Goal: Task Accomplishment & Management: Complete application form

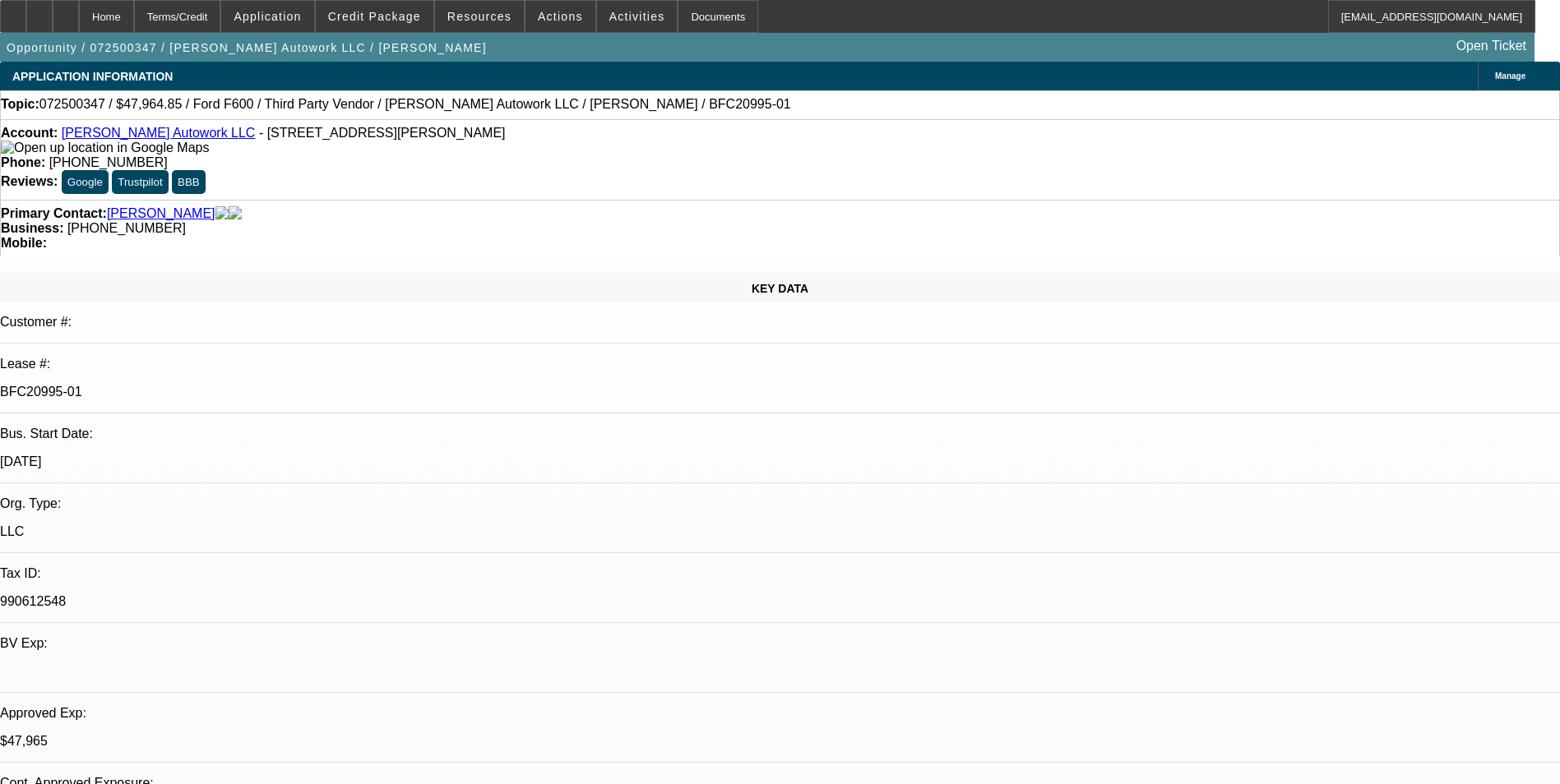
select select "0"
select select "2"
select select "0"
select select "6"
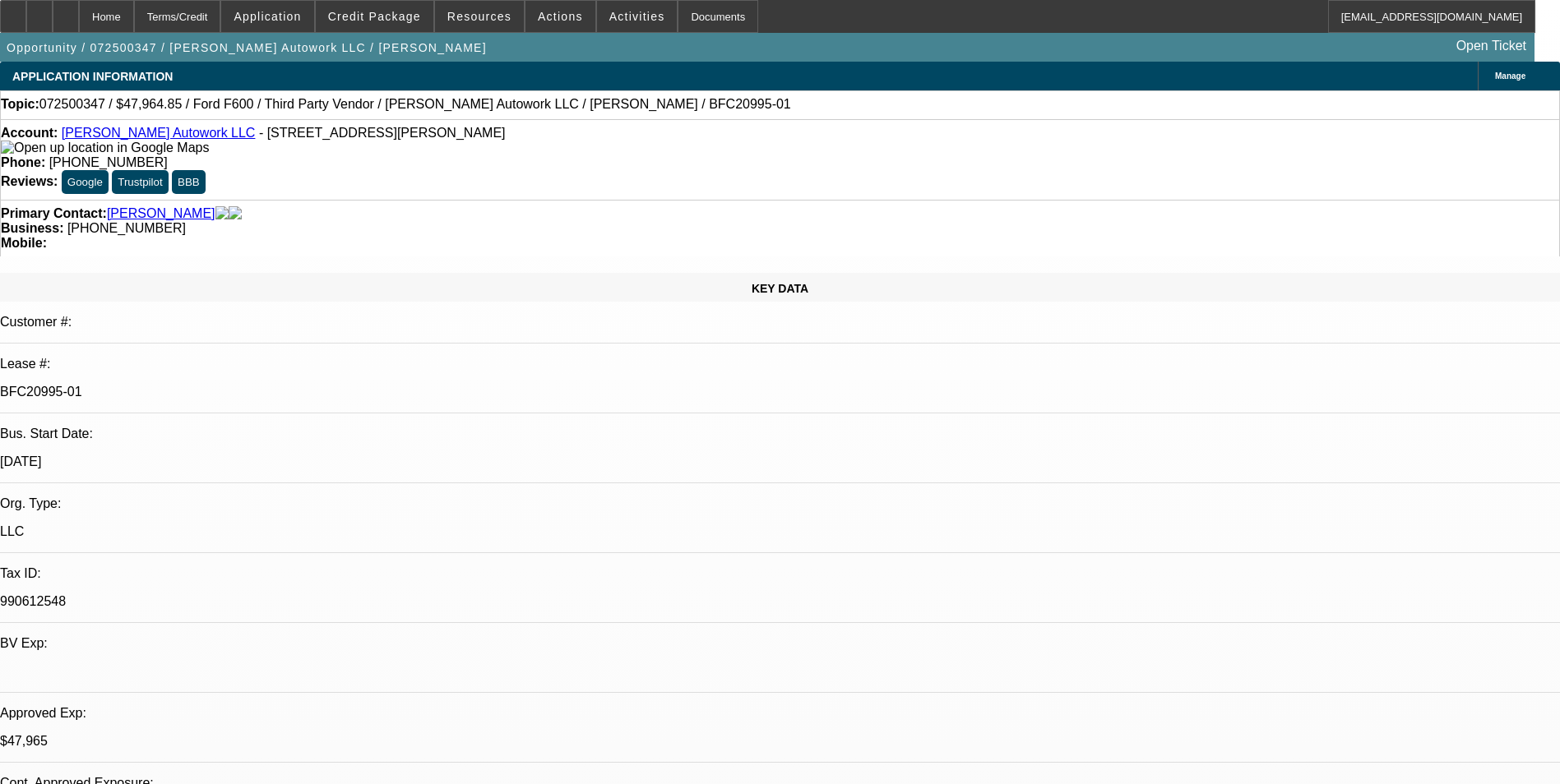
select select "0"
select select "2"
select select "0.1"
select select "4"
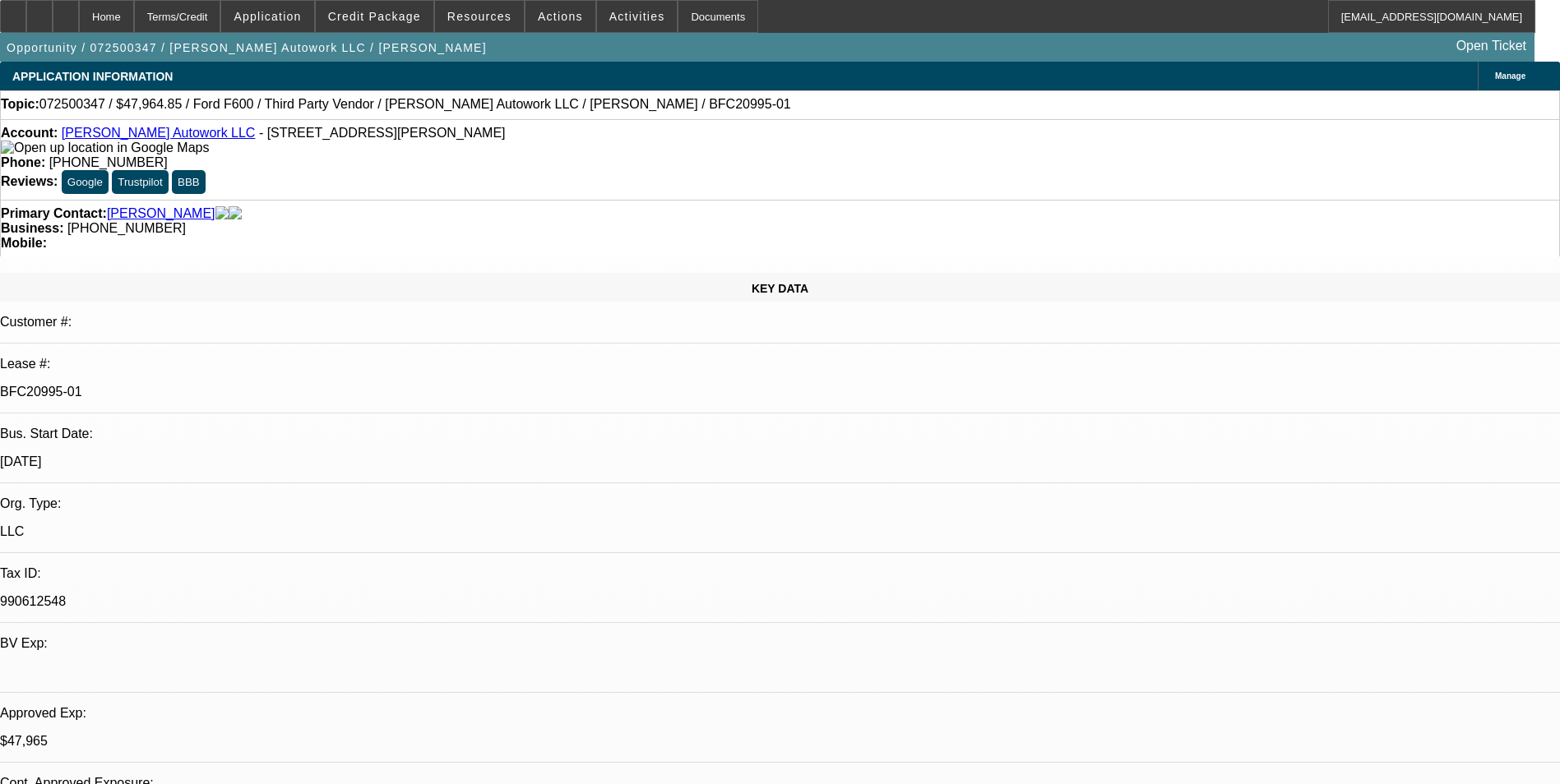
select select "0"
select select "2"
select select "0"
select select "6"
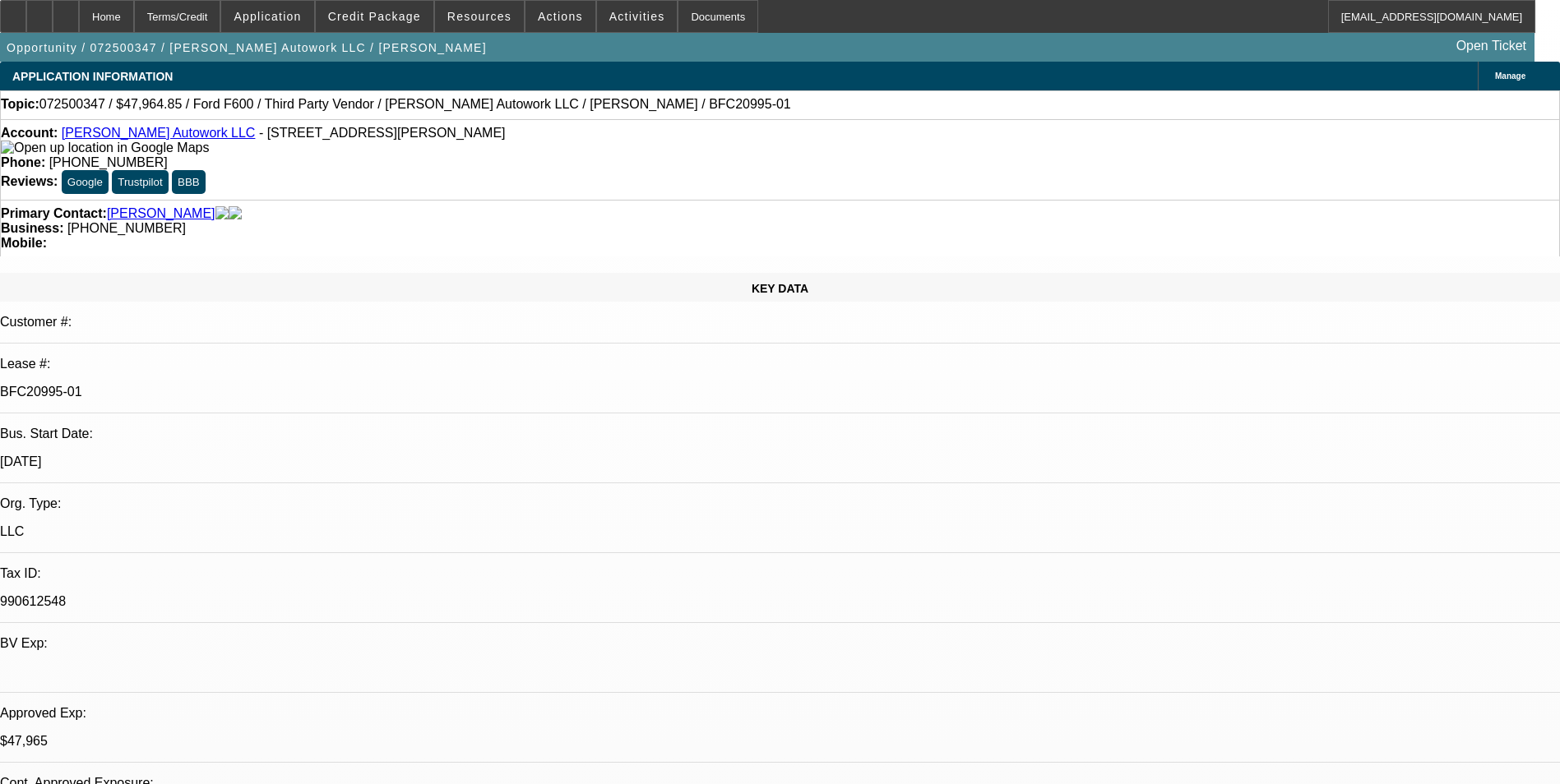
select select "0"
select select "2"
select select "0.1"
select select "4"
